Goal: Task Accomplishment & Management: Use online tool/utility

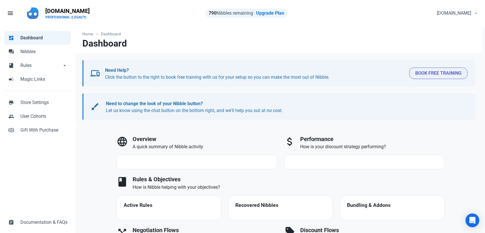
select select "7d"
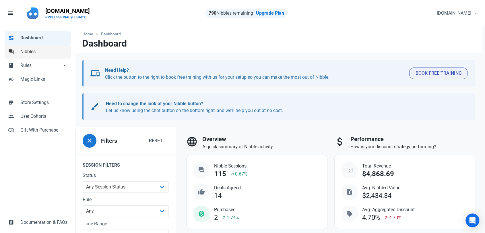
click at [44, 52] on span "Nibbles" at bounding box center [43, 51] width 47 height 7
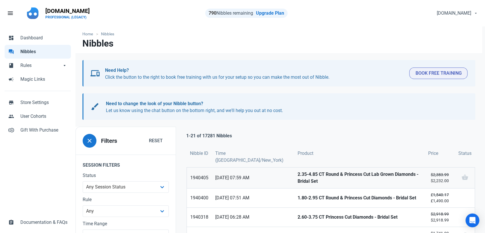
click at [297, 177] on strong "2.35-4.85 CT Round & Princess Cut Lab Grown Diamonds - Bridal Set" at bounding box center [359, 178] width 124 height 14
click at [297, 196] on strong "1.80-2.95 CT Round & Princess Cut Diamonds - Bridal Set" at bounding box center [359, 197] width 124 height 7
click at [294, 209] on link "2.60-3.75 CT Princess Cut Diamonds - Bridal Set" at bounding box center [359, 216] width 130 height 19
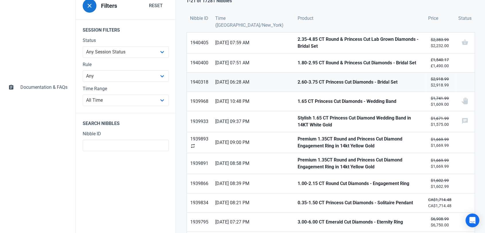
scroll to position [159, 0]
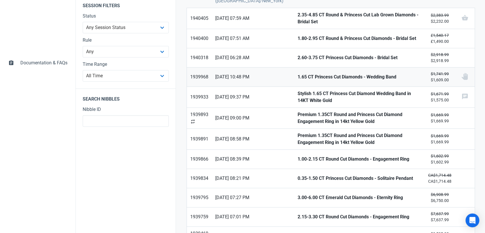
click at [297, 74] on strong "1.65 CT Princess Cut Diamonds - Wedding Band" at bounding box center [359, 76] width 124 height 7
click at [297, 91] on strong "Stylish 1.65 CT Princess Cut Diamond Wedding Band in 14KT White Gold" at bounding box center [359, 97] width 124 height 14
click at [297, 111] on strong "Premium 1.35CT Round and Princess Cut Diamond Engagement Ring in 14kt Yellow Go…" at bounding box center [359, 118] width 124 height 14
click at [297, 132] on strong "Premium 1.35CT Round and Princess Cut Diamond Engagement Ring in 14kt Yellow Go…" at bounding box center [359, 139] width 124 height 14
click at [297, 155] on strong "1.00-2.15 CT Round Cut Diamonds - Engagement Ring" at bounding box center [359, 158] width 124 height 7
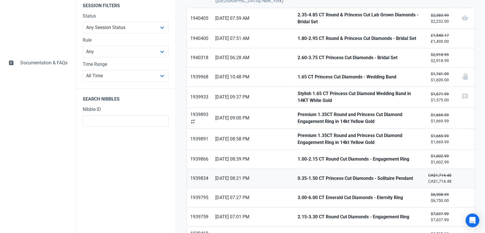
click at [297, 179] on strong "0.35-1.50 CT Princess Cut Diamonds - Solitaire Pendant" at bounding box center [359, 178] width 124 height 7
click at [266, 194] on span "21/08/2025 07:27 PM" at bounding box center [252, 197] width 75 height 7
click at [294, 210] on link "2.15-3.30 CT Round Cut Diamonds - Engagement Ring" at bounding box center [359, 216] width 130 height 19
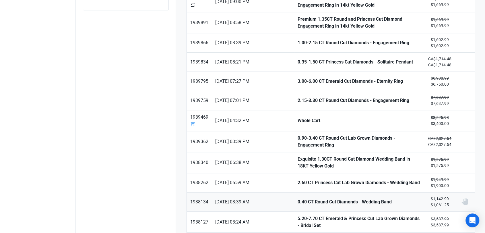
scroll to position [287, 0]
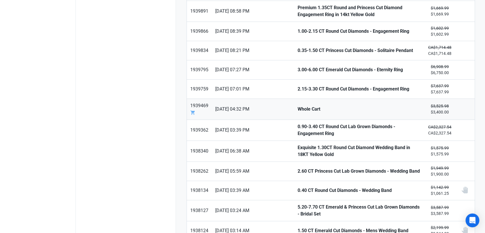
click at [297, 106] on strong "Whole Cart" at bounding box center [359, 109] width 124 height 7
click at [297, 127] on strong "0.90-3.40 CT Round Cut Lab Grown Diamonds - Engagement Ring" at bounding box center [359, 130] width 124 height 14
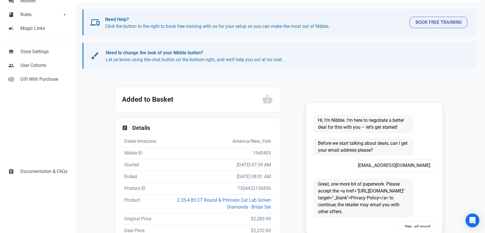
scroll to position [95, 0]
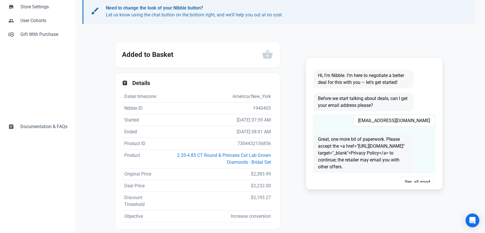
click at [393, 121] on span "damontheagent@gmail.com" at bounding box center [394, 120] width 82 height 12
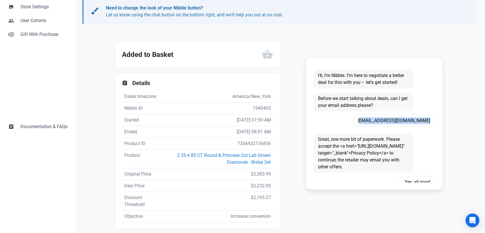
copy span "damontheagent@gmail.com"
click at [249, 149] on td "7304432156856" at bounding box center [216, 144] width 113 height 12
copy td "7304432156856"
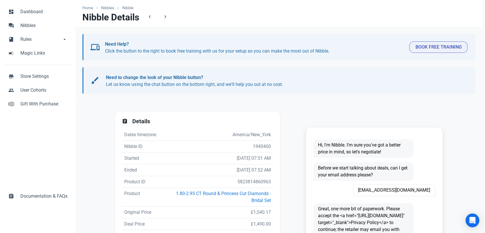
scroll to position [64, 0]
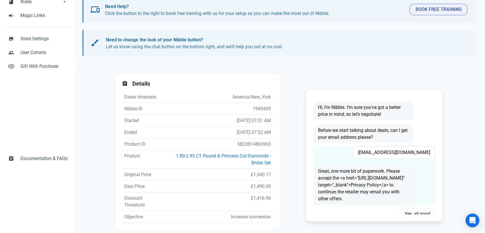
click at [386, 156] on span "[EMAIL_ADDRESS][DOMAIN_NAME]" at bounding box center [394, 152] width 82 height 12
click at [386, 156] on span "Khigham67@hotmail.com" at bounding box center [394, 152] width 82 height 12
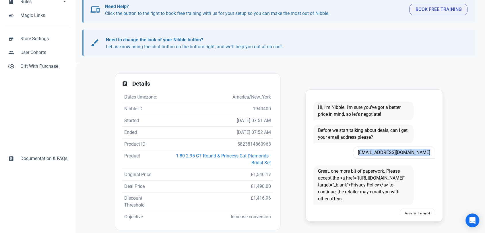
copy span "Khigham67@hotmail.com"
click at [250, 144] on td "5823814860963" at bounding box center [218, 144] width 110 height 12
copy td "5823814860963"
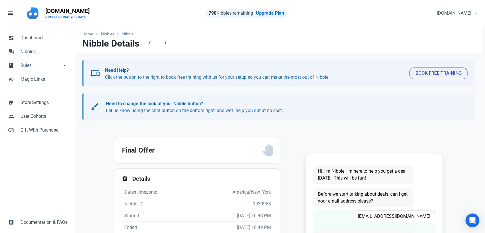
click at [399, 221] on div "[EMAIL_ADDRESS][DOMAIN_NAME]" at bounding box center [385, 216] width 100 height 12
click at [400, 217] on span "Gypsy_nanna@yahoo.com" at bounding box center [394, 216] width 82 height 12
copy span "Gypsy_nanna@yahoo.com"
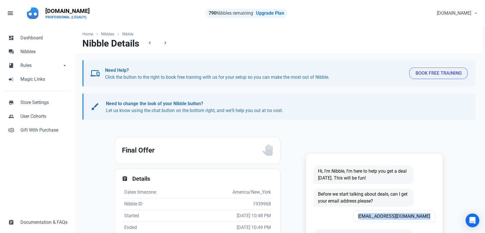
copy span "Gypsy_nanna@yahoo.com"
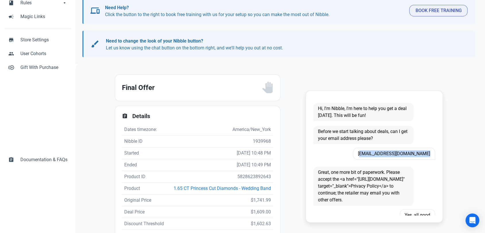
scroll to position [64, 0]
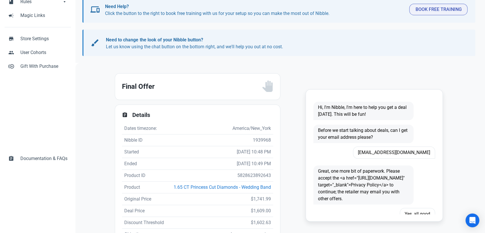
click at [246, 169] on td "5828623892643" at bounding box center [221, 175] width 106 height 12
click at [245, 173] on td "5828623892643" at bounding box center [221, 175] width 106 height 12
copy td "5828623892643"
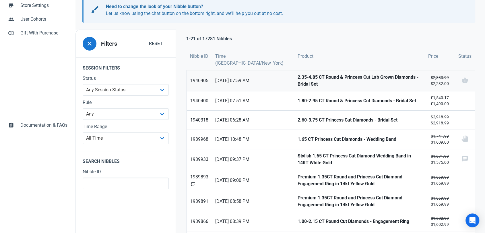
scroll to position [64, 0]
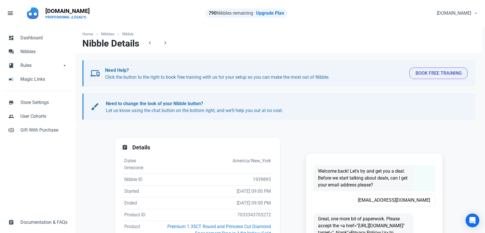
scroll to position [1, 0]
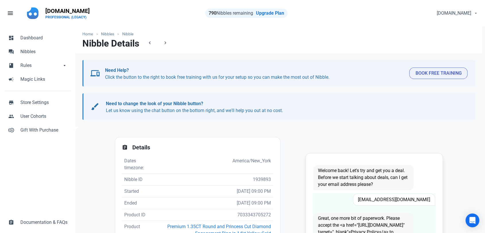
click at [382, 209] on div "Great, one more bit of paperwork. Please accept the <a href="[URL][DOMAIN_NAME]…" at bounding box center [363, 232] width 107 height 46
click at [387, 200] on span "[EMAIL_ADDRESS][DOMAIN_NAME]" at bounding box center [394, 199] width 82 height 12
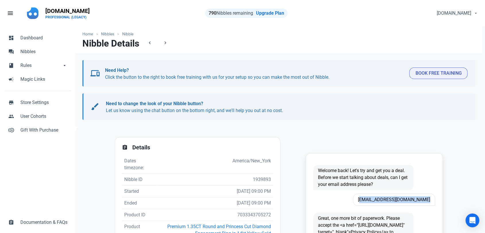
copy span "[EMAIL_ADDRESS][DOMAIN_NAME]"
click at [253, 216] on td "7033343705272" at bounding box center [215, 215] width 116 height 12
copy td "7033343705272"
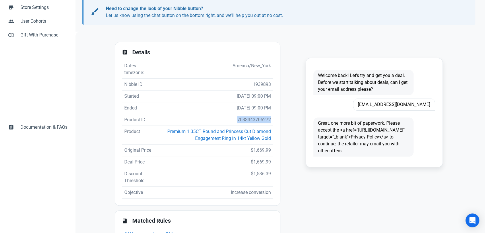
scroll to position [95, 0]
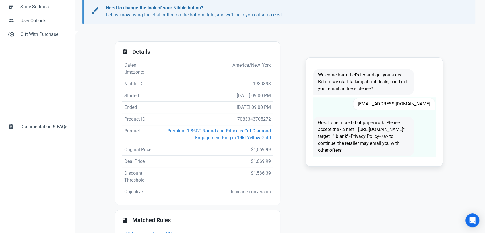
click at [392, 103] on span "[EMAIL_ADDRESS][DOMAIN_NAME]" at bounding box center [394, 104] width 82 height 12
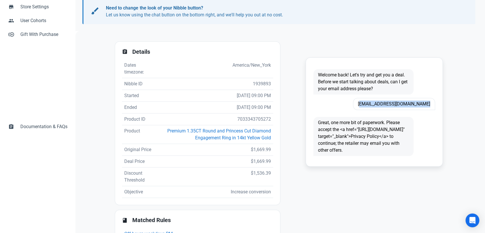
copy span "[EMAIL_ADDRESS][DOMAIN_NAME]"
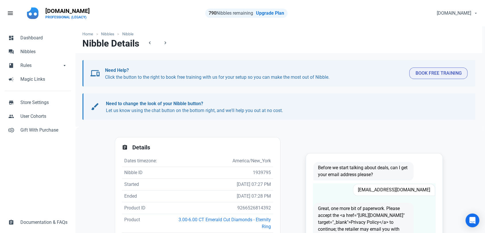
scroll to position [48, 0]
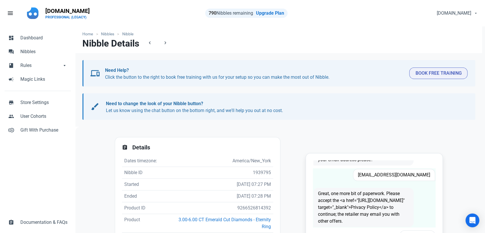
click at [385, 169] on span "Lfbentley65@gmail.com" at bounding box center [394, 175] width 82 height 12
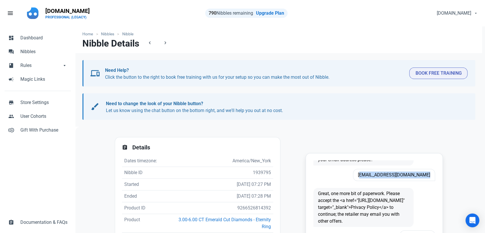
copy span "Lfbentley65@gmail.com"
click at [256, 206] on td "9266526814392" at bounding box center [219, 208] width 107 height 12
copy td "9266526814392"
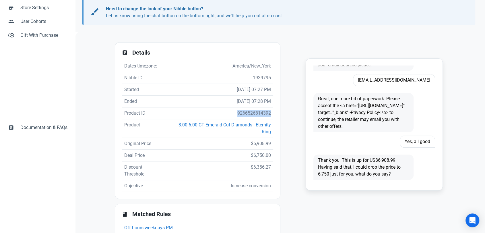
scroll to position [95, 0]
